Goal: Navigation & Orientation: Understand site structure

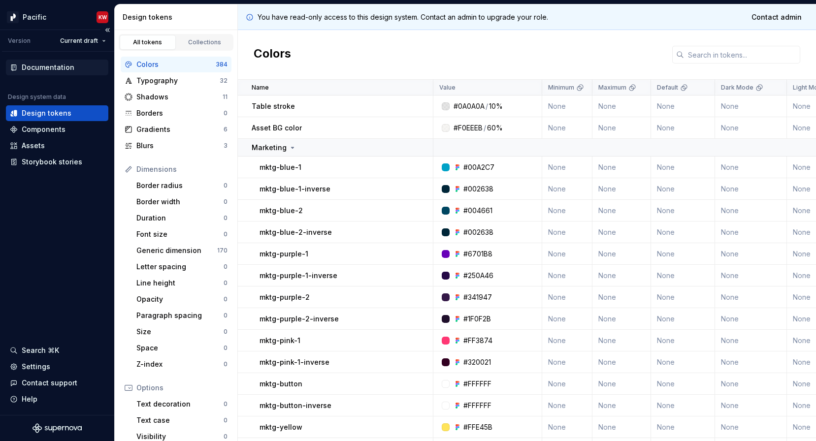
click at [49, 69] on div "Documentation" at bounding box center [48, 68] width 53 height 10
click at [47, 127] on div "Components" at bounding box center [44, 130] width 44 height 10
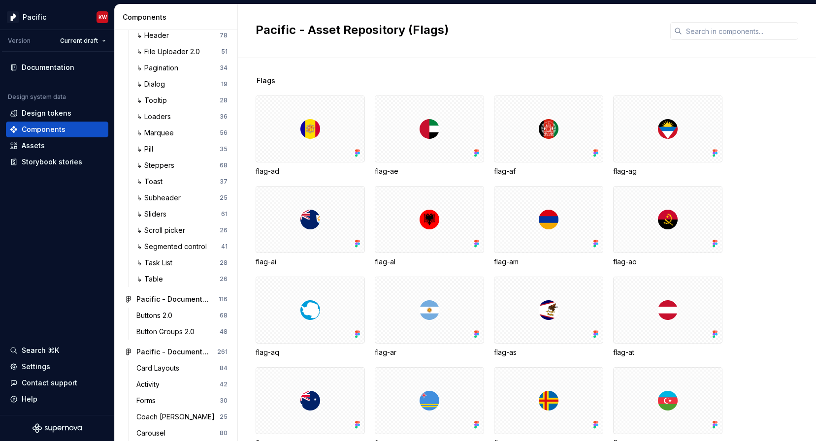
scroll to position [2112, 0]
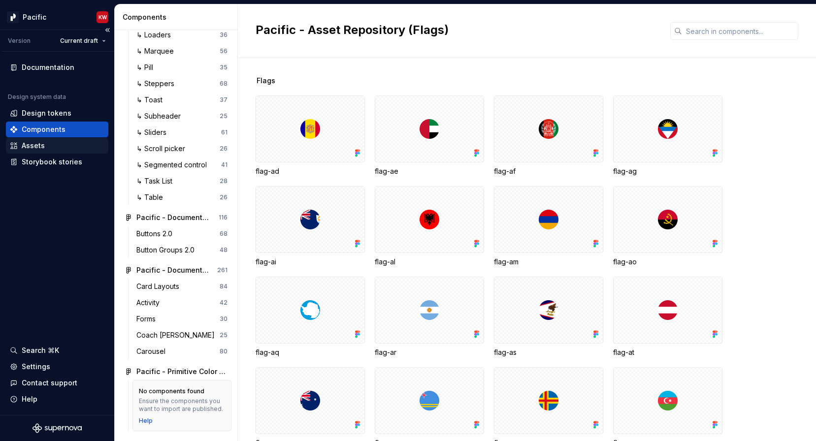
click at [40, 143] on div "Assets" at bounding box center [33, 146] width 23 height 10
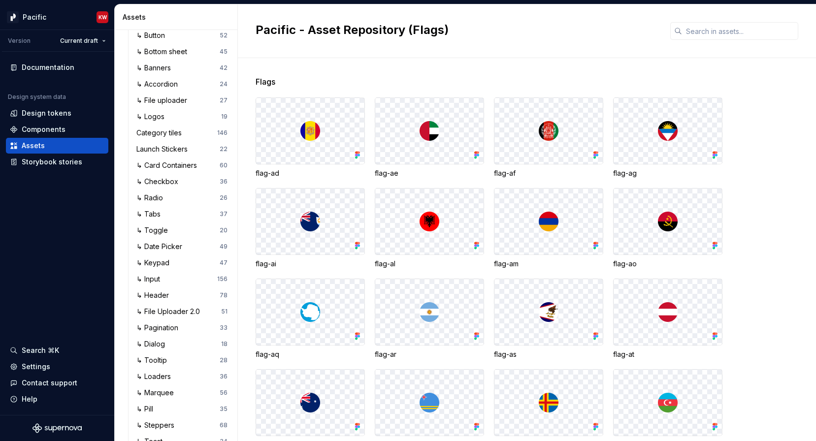
scroll to position [182, 0]
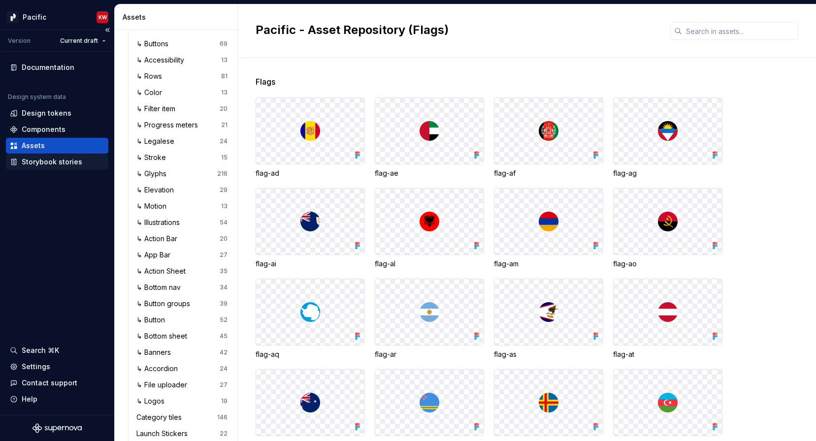
click at [68, 166] on div "Storybook stories" at bounding box center [52, 162] width 61 height 10
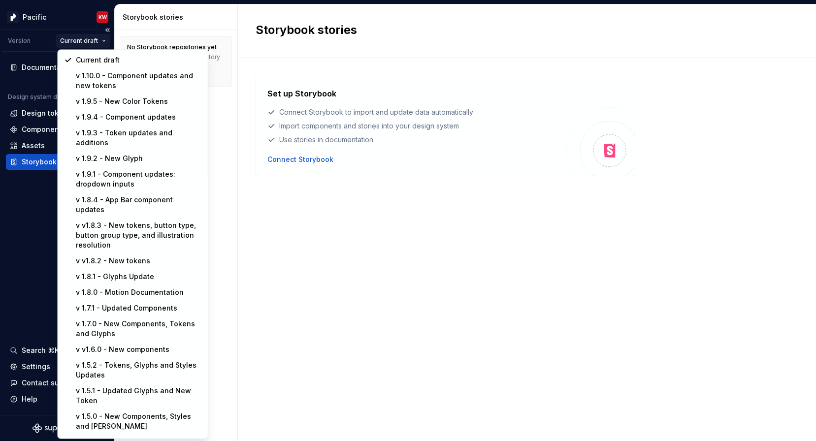
click at [93, 40] on html "Pacific KW Version Current draft Documentation Design system data Design tokens…" at bounding box center [408, 220] width 816 height 441
click at [40, 264] on html "Pacific KW Version Current draft Documentation Design system data Design tokens…" at bounding box center [408, 220] width 816 height 441
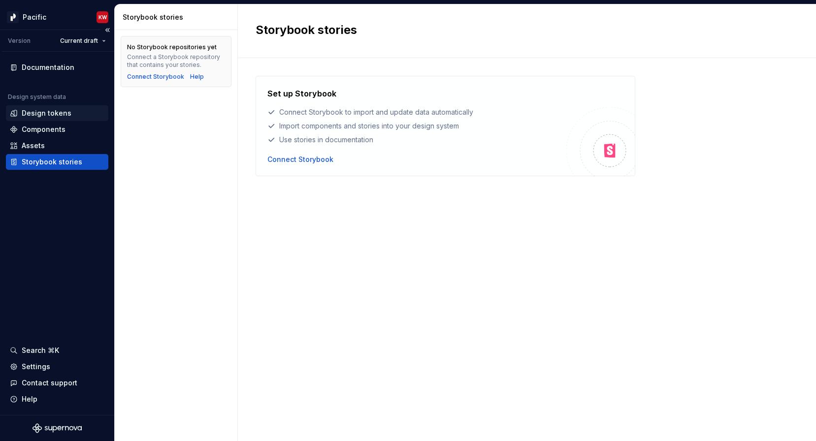
click at [48, 113] on div "Design tokens" at bounding box center [47, 113] width 50 height 10
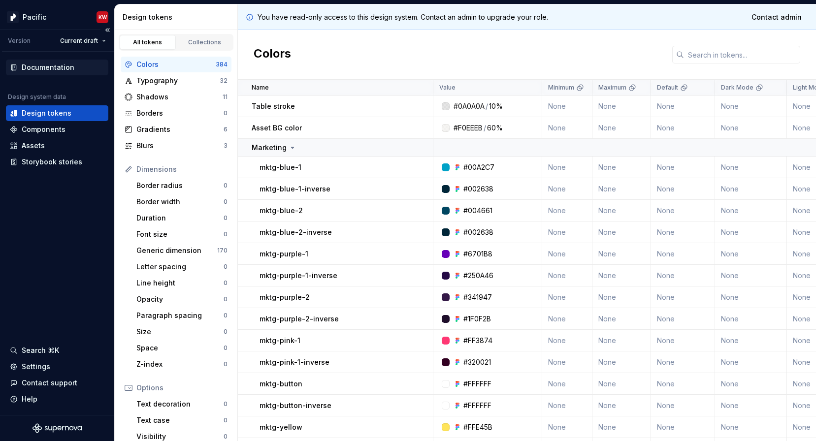
click at [40, 67] on div "Documentation" at bounding box center [48, 68] width 53 height 10
